Goal: Contribute content

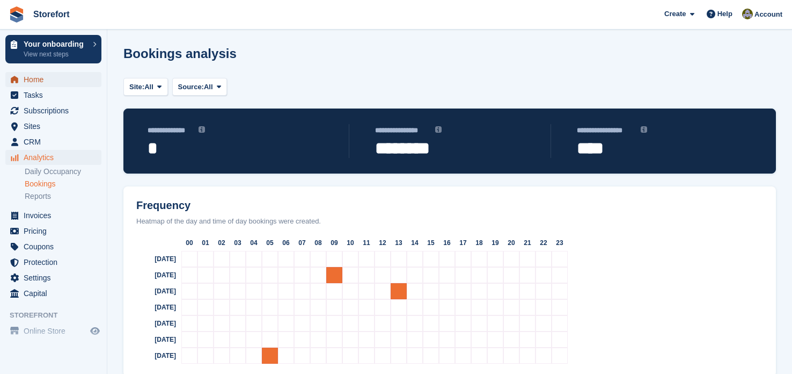
click at [33, 82] on span "Home" at bounding box center [56, 79] width 64 height 15
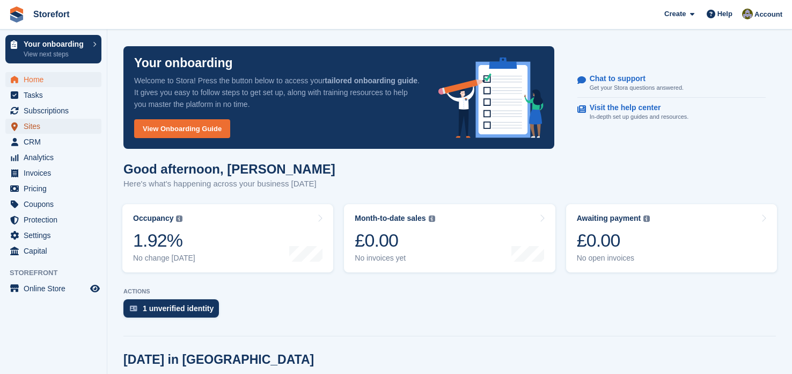
click at [43, 128] on span "Sites" at bounding box center [56, 126] width 64 height 15
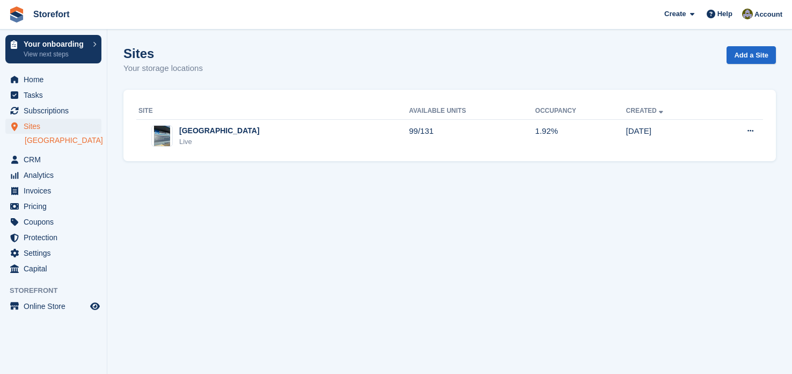
click at [48, 143] on link "[GEOGRAPHIC_DATA]" at bounding box center [63, 140] width 77 height 10
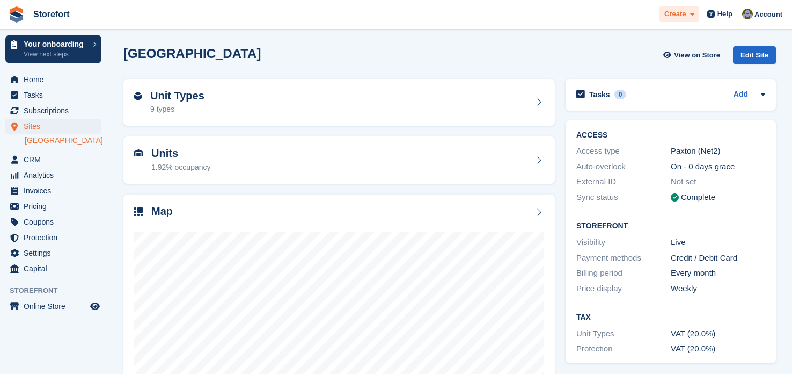
click at [686, 18] on span "Create" at bounding box center [675, 14] width 21 height 11
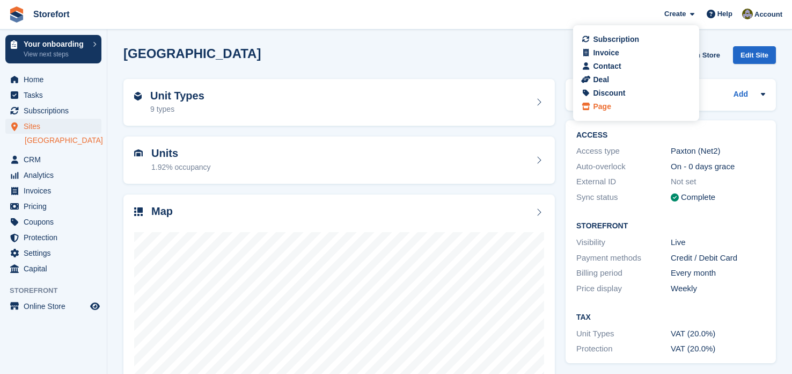
click at [607, 106] on div "Page" at bounding box center [602, 106] width 18 height 11
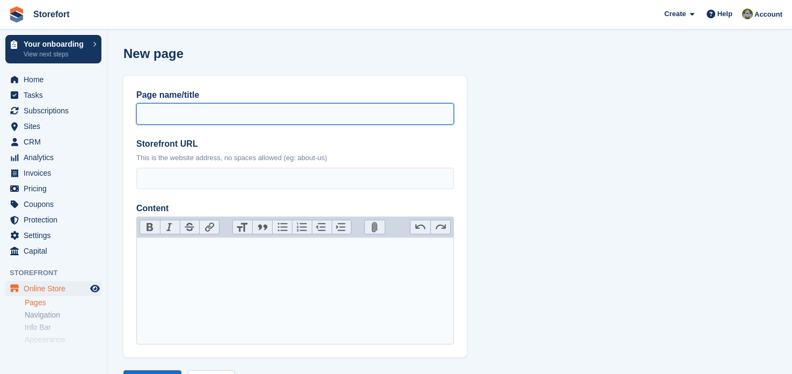
click at [318, 119] on input "Page name/title" at bounding box center [295, 113] width 318 height 21
type input "********"
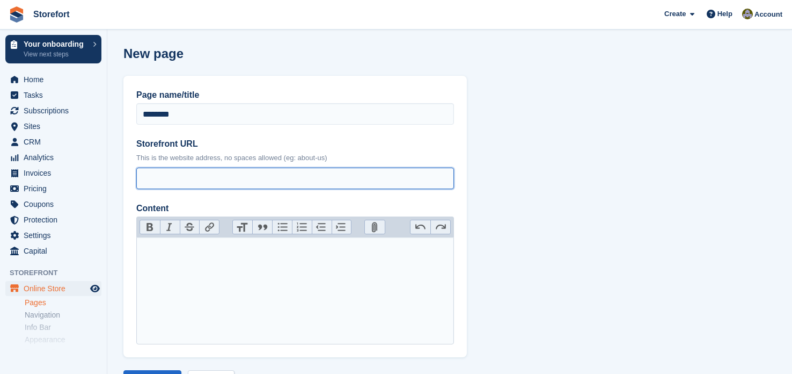
click at [276, 180] on input "Storefront URL" at bounding box center [295, 177] width 318 height 21
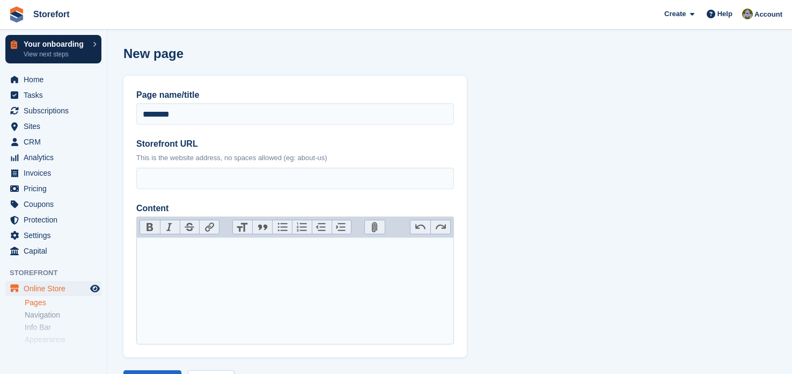
click at [82, 48] on div "Your onboarding View next steps" at bounding box center [56, 49] width 64 height 18
